Goal: Task Accomplishment & Management: Complete application form

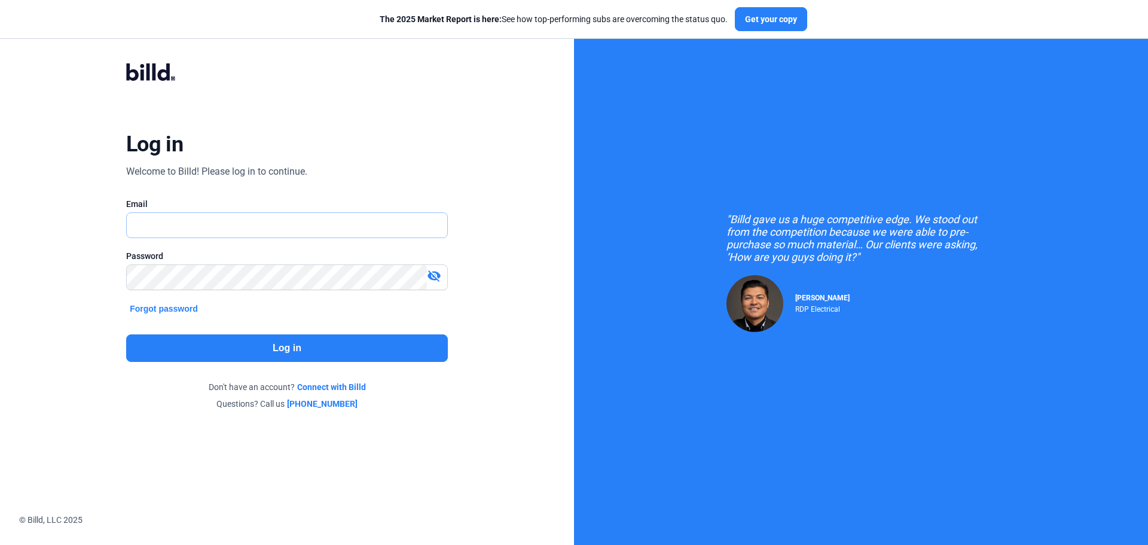
type input "[DOMAIN_NAME][EMAIL_ADDRESS][DOMAIN_NAME]"
click at [293, 342] on button "Log in" at bounding box center [287, 348] width 322 height 28
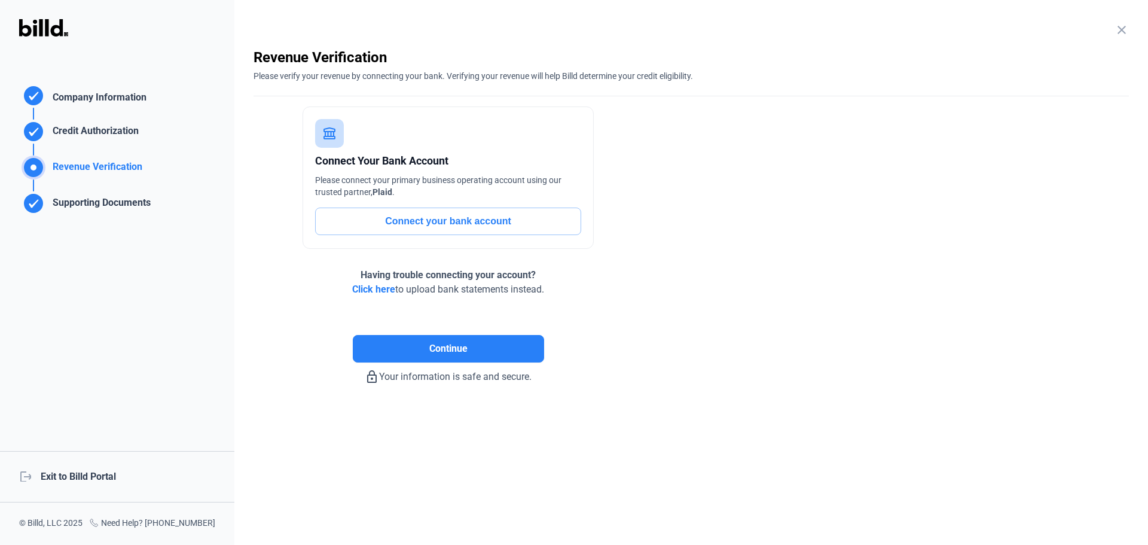
click at [102, 474] on div "logout Exit to Billd Portal" at bounding box center [117, 476] width 234 height 51
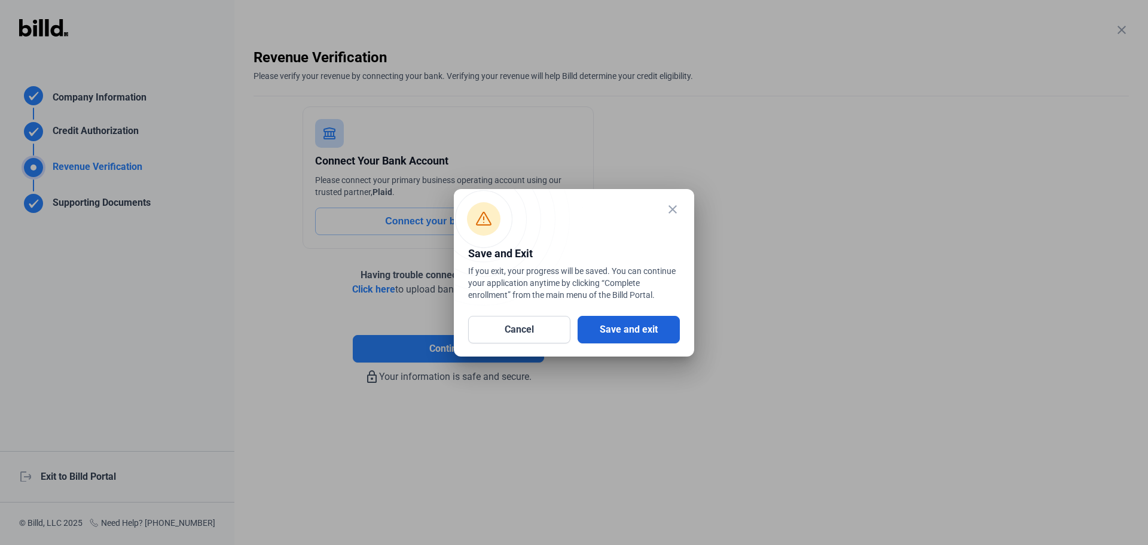
click at [644, 329] on button "Save and exit" at bounding box center [629, 330] width 102 height 28
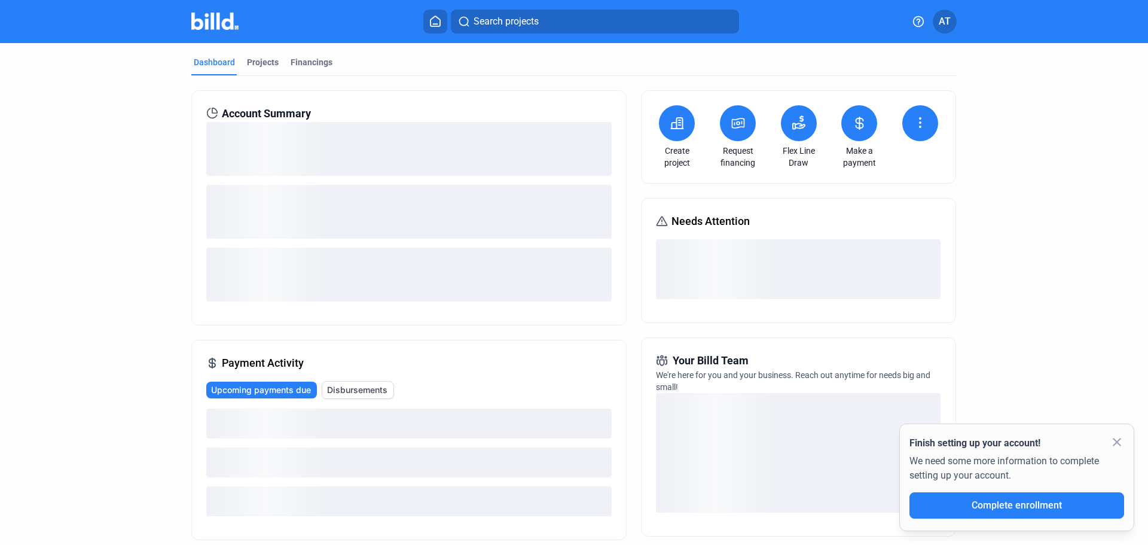
click at [676, 124] on icon at bounding box center [677, 123] width 15 height 14
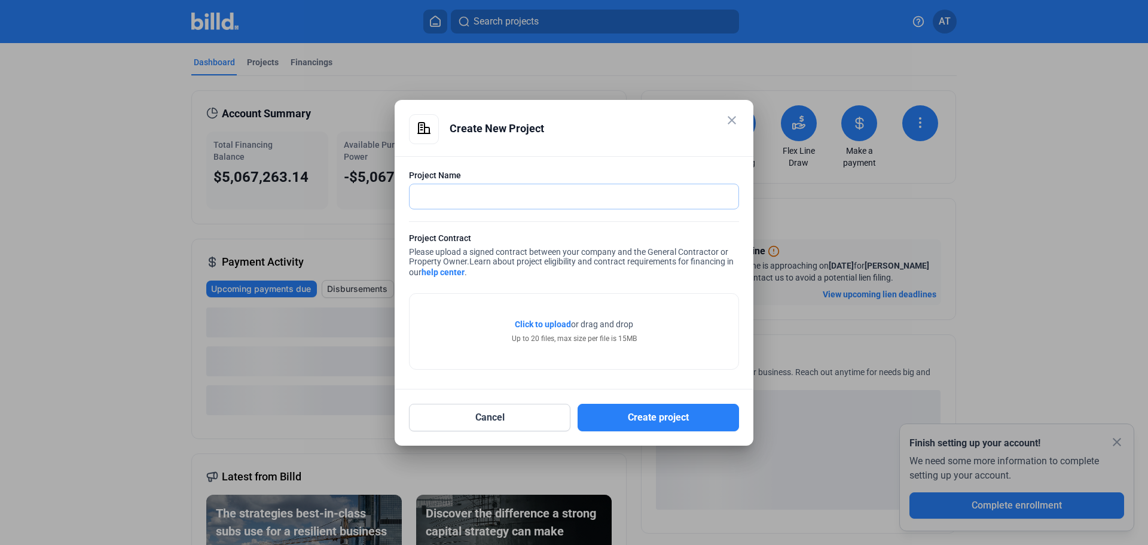
click at [492, 203] on input "text" at bounding box center [568, 196] width 316 height 25
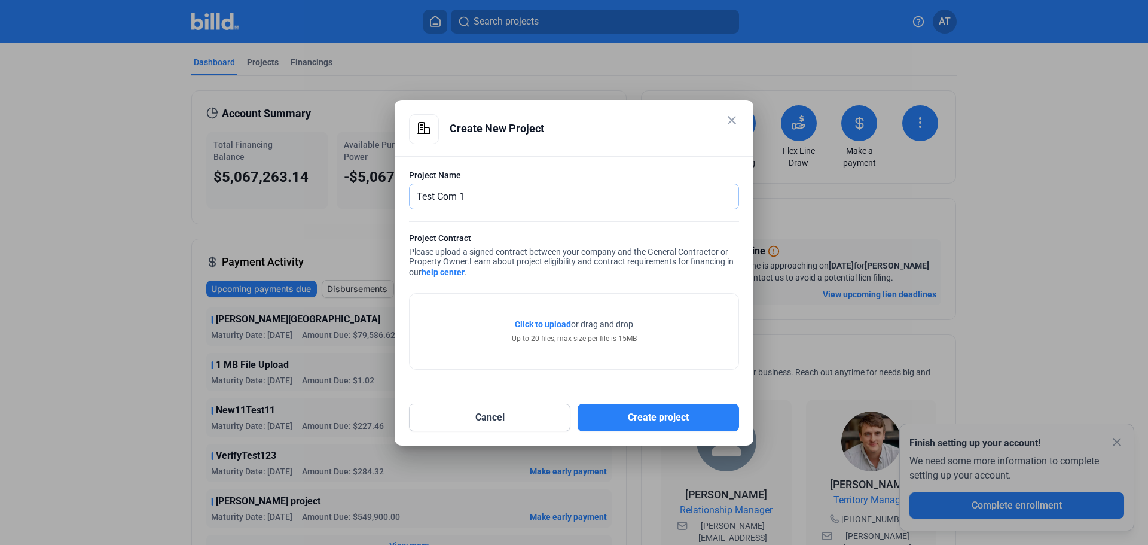
type input "Test Com 1"
click at [562, 325] on span "Click to upload" at bounding box center [543, 324] width 56 height 10
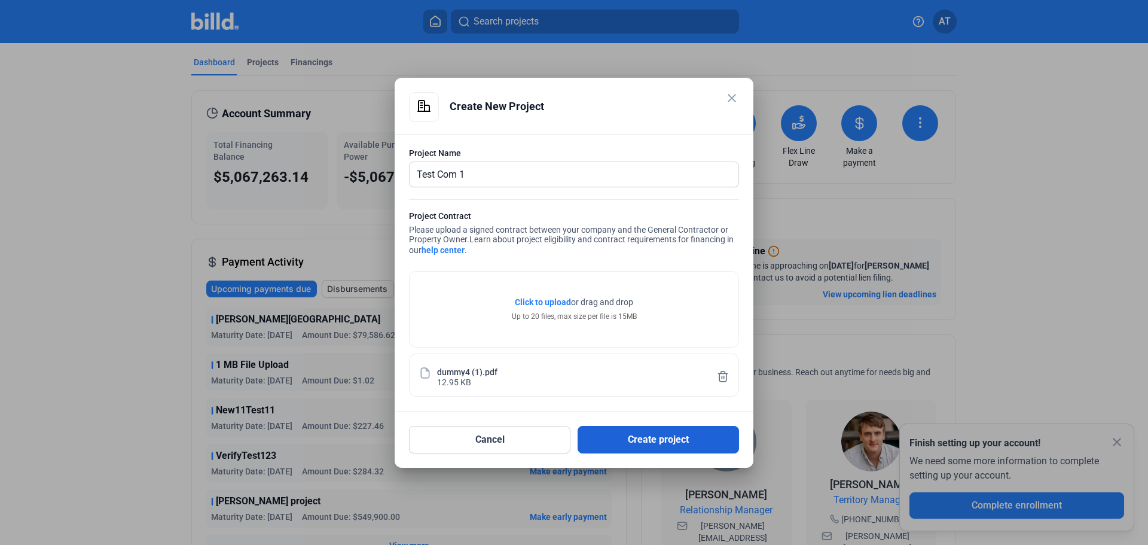
click at [641, 443] on button "Create project" at bounding box center [658, 440] width 161 height 28
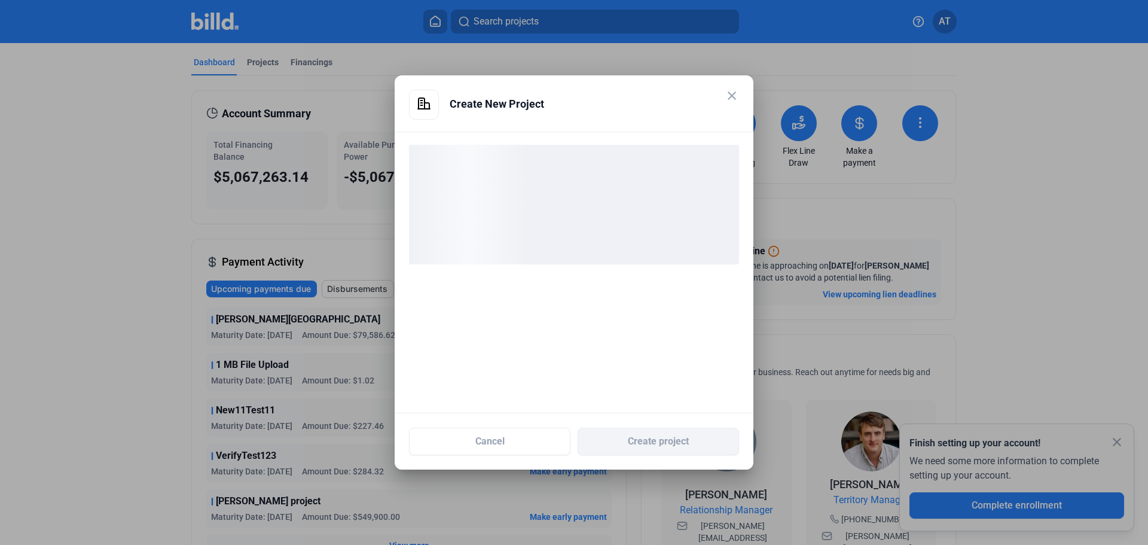
click at [525, 284] on div at bounding box center [574, 273] width 359 height 282
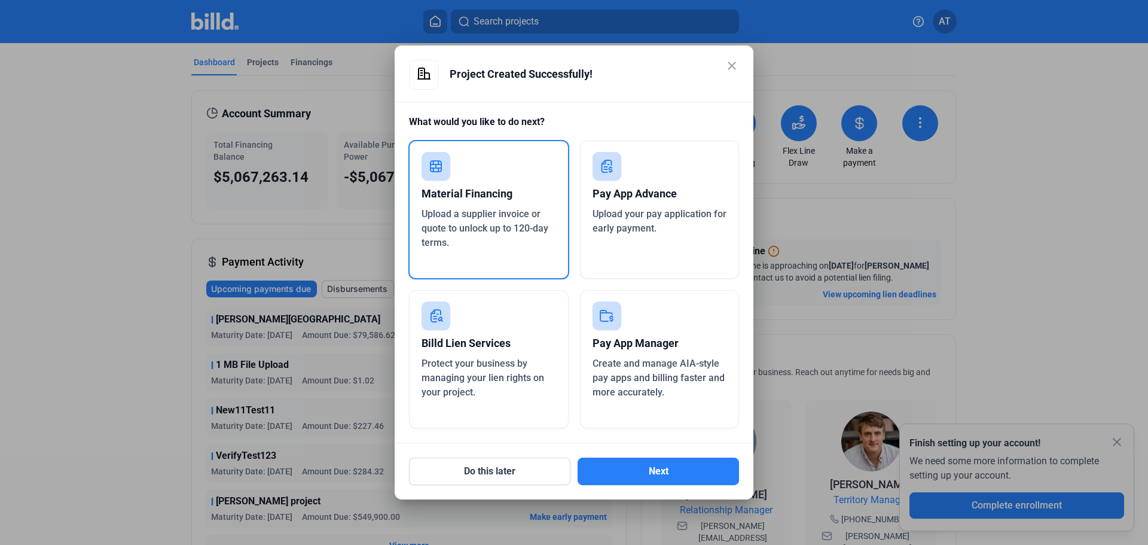
click at [521, 381] on span "Protect your business by managing your lien rights on your project." at bounding box center [482, 378] width 123 height 40
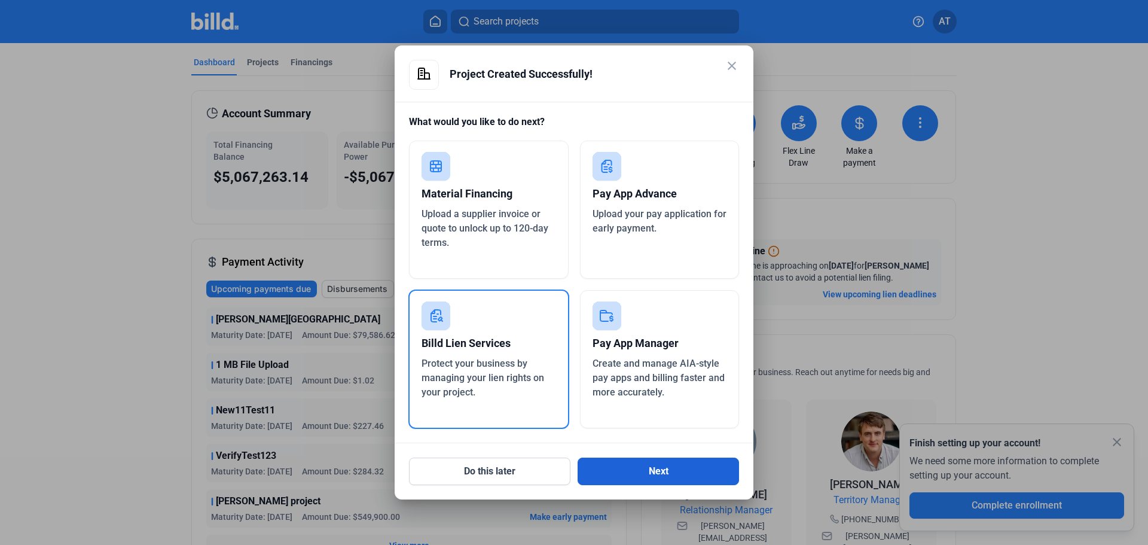
click at [713, 466] on button "Next" at bounding box center [658, 471] width 161 height 28
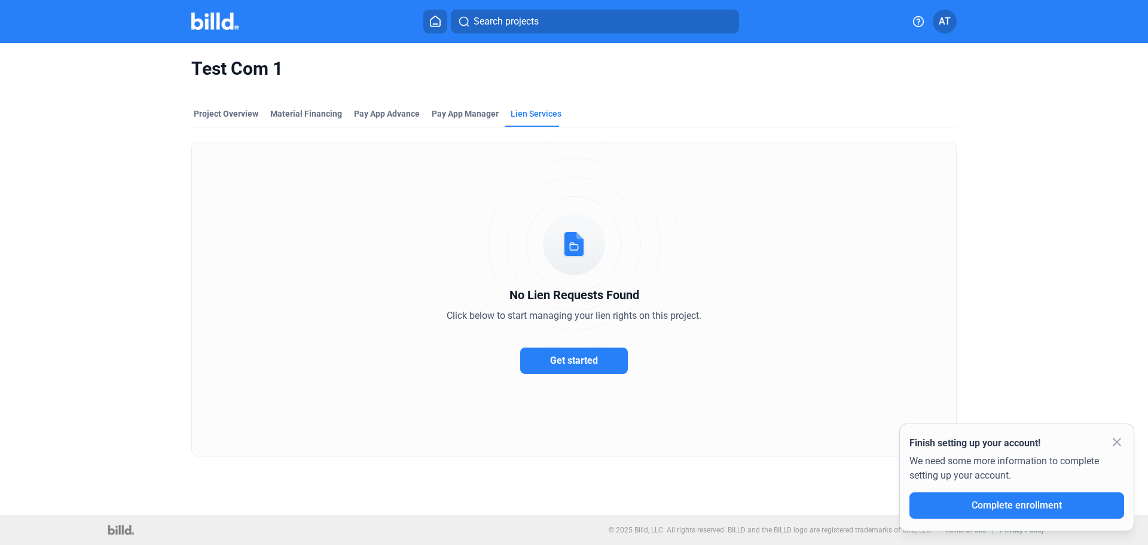
click at [598, 363] on button "Get started" at bounding box center [574, 360] width 108 height 26
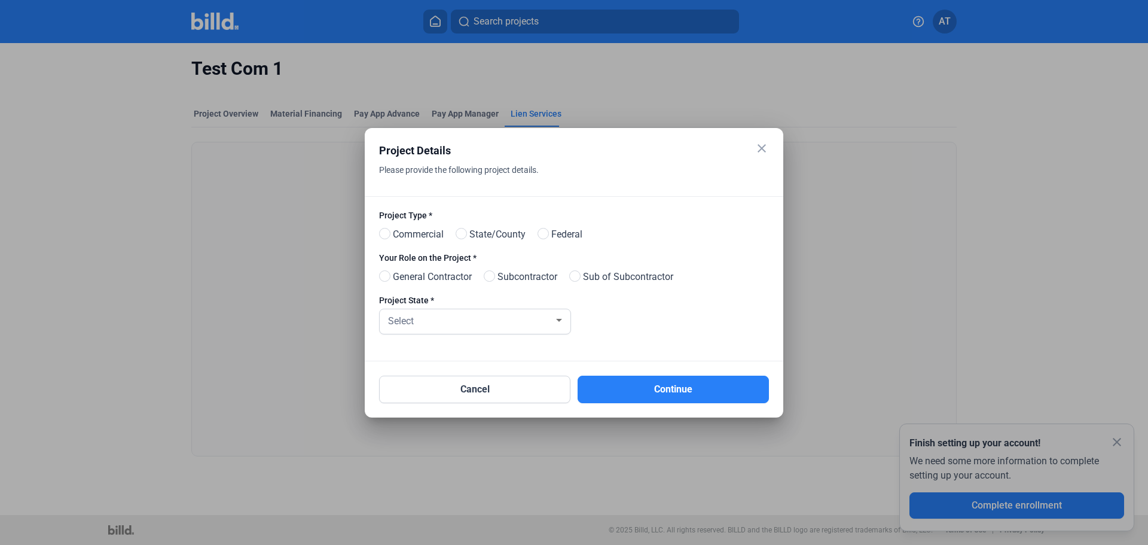
click at [419, 224] on div "Project Type * Commercial State/[GEOGRAPHIC_DATA]" at bounding box center [574, 230] width 390 height 42
click at [420, 231] on span "Commercial" at bounding box center [416, 234] width 56 height 14
click at [388, 231] on input "Commercial" at bounding box center [383, 234] width 9 height 9
radio input "true"
click at [435, 277] on span "General Contractor" at bounding box center [430, 277] width 84 height 14
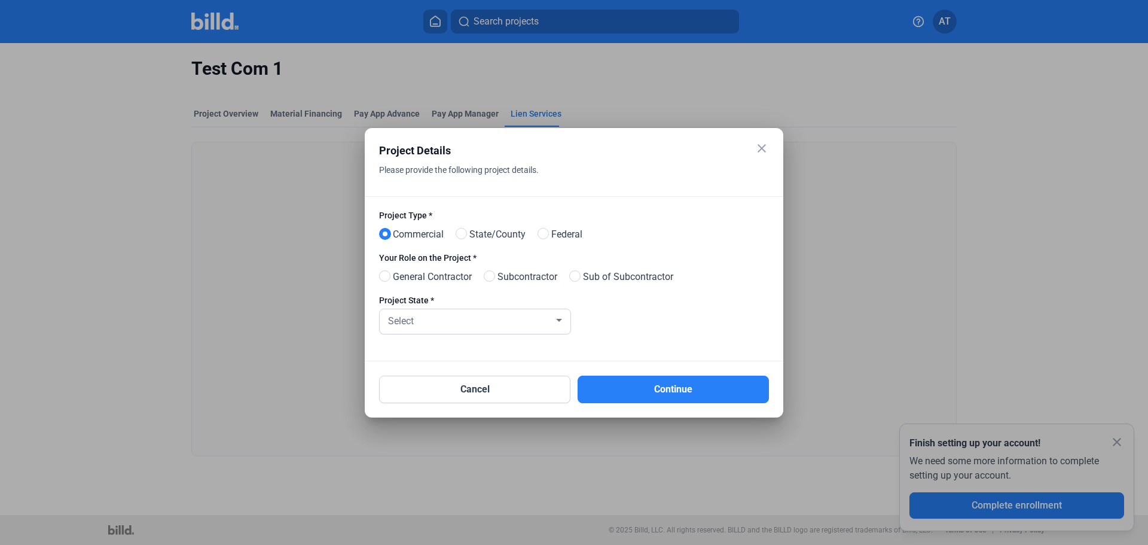
click at [388, 277] on input "General Contractor" at bounding box center [383, 276] width 9 height 9
radio input "true"
click at [446, 321] on div "Select" at bounding box center [470, 319] width 168 height 17
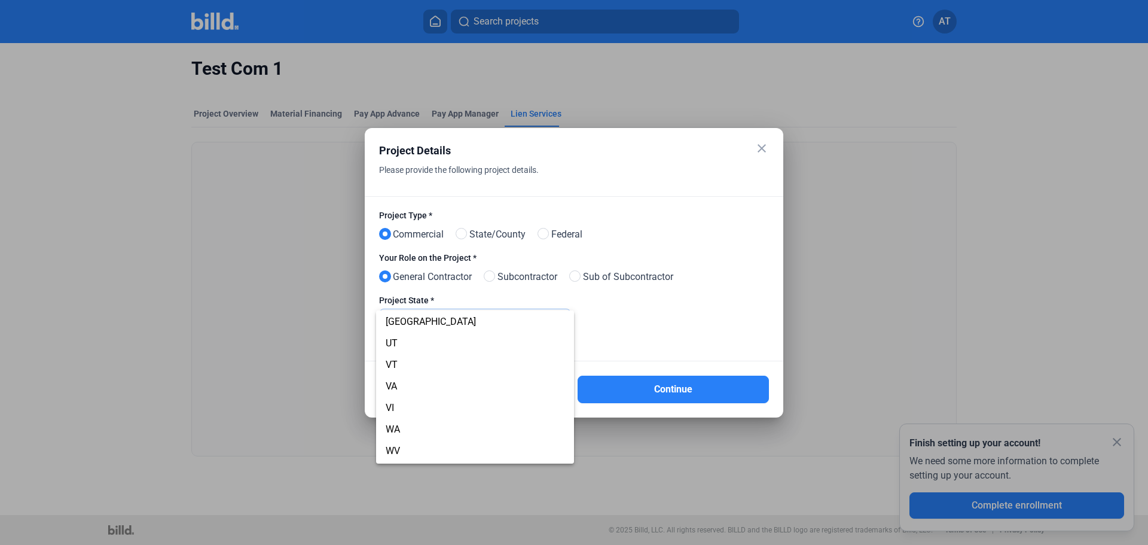
scroll to position [906, 0]
click at [405, 334] on span "[GEOGRAPHIC_DATA]" at bounding box center [475, 340] width 179 height 22
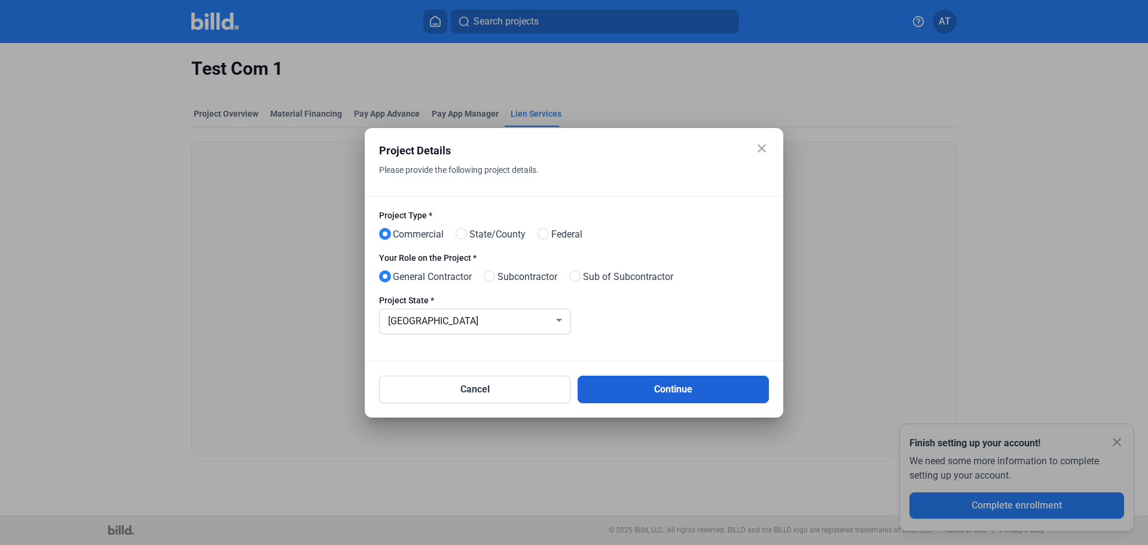
click at [675, 389] on button "Continue" at bounding box center [673, 389] width 191 height 28
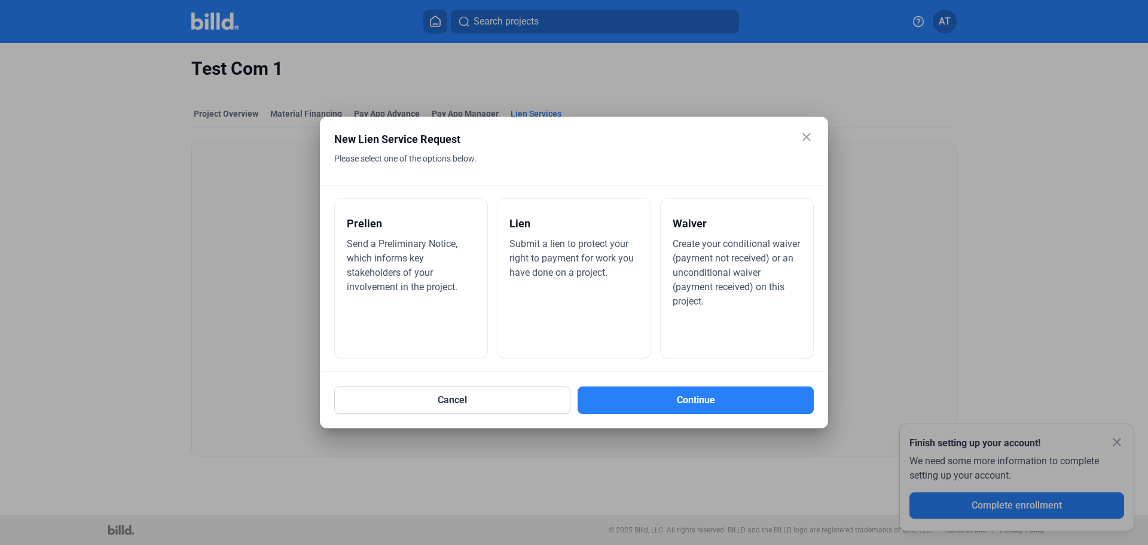
click at [734, 281] on span "Create your conditional waiver (payment not received) or an unconditional waive…" at bounding box center [736, 272] width 127 height 69
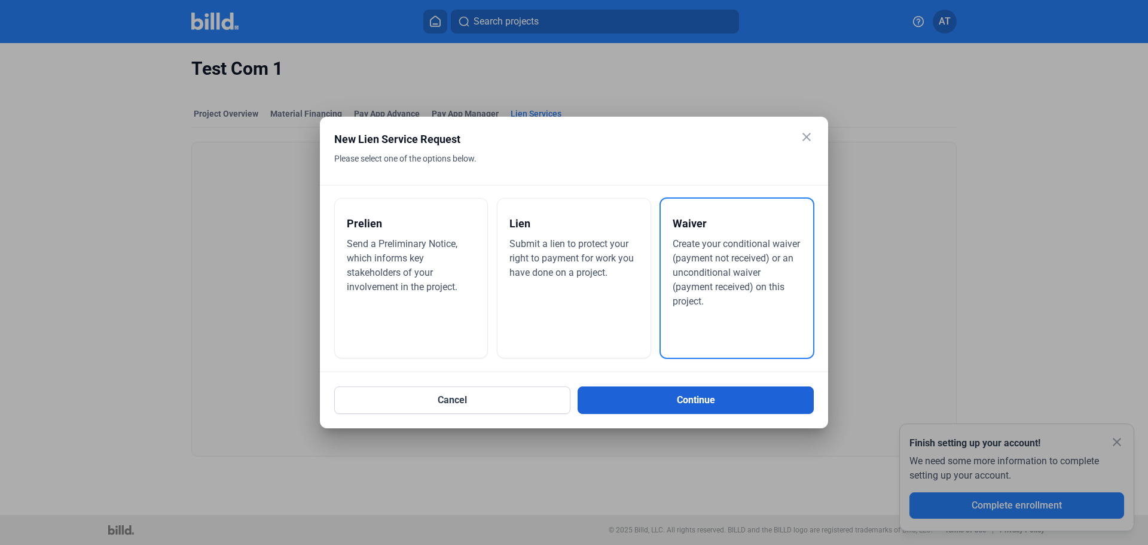
click at [742, 402] on button "Continue" at bounding box center [696, 400] width 236 height 28
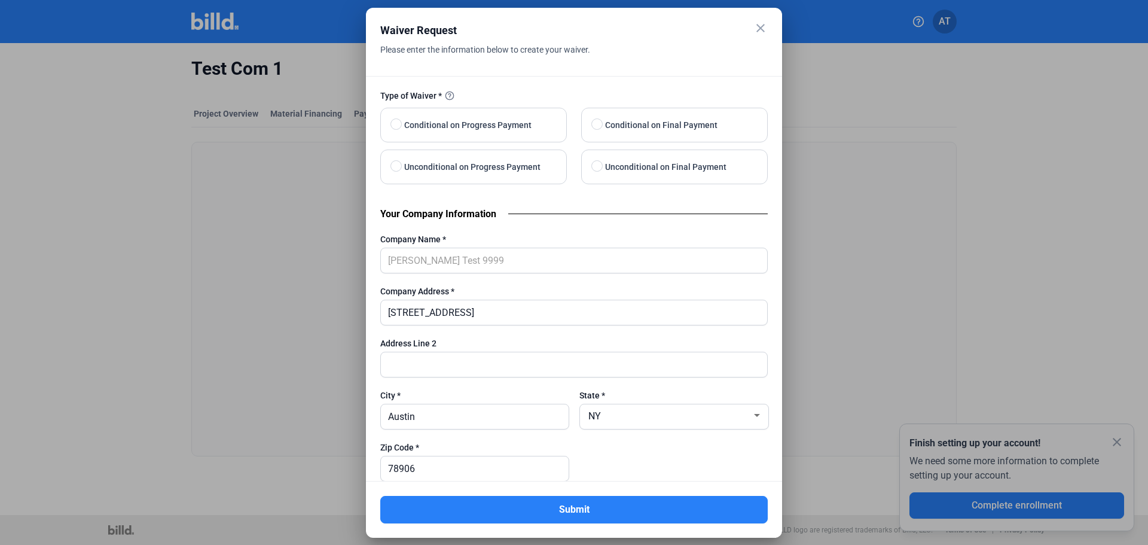
click at [628, 51] on div "Please enter the information below to create your waiver." at bounding box center [559, 58] width 358 height 35
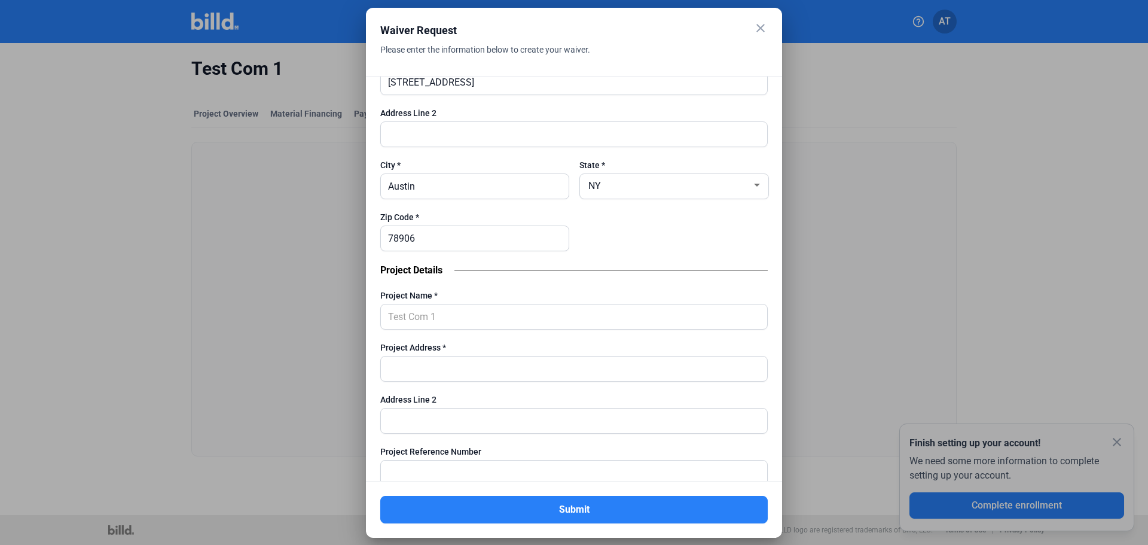
scroll to position [239, 0]
